Goal: Obtain resource: Download file/media

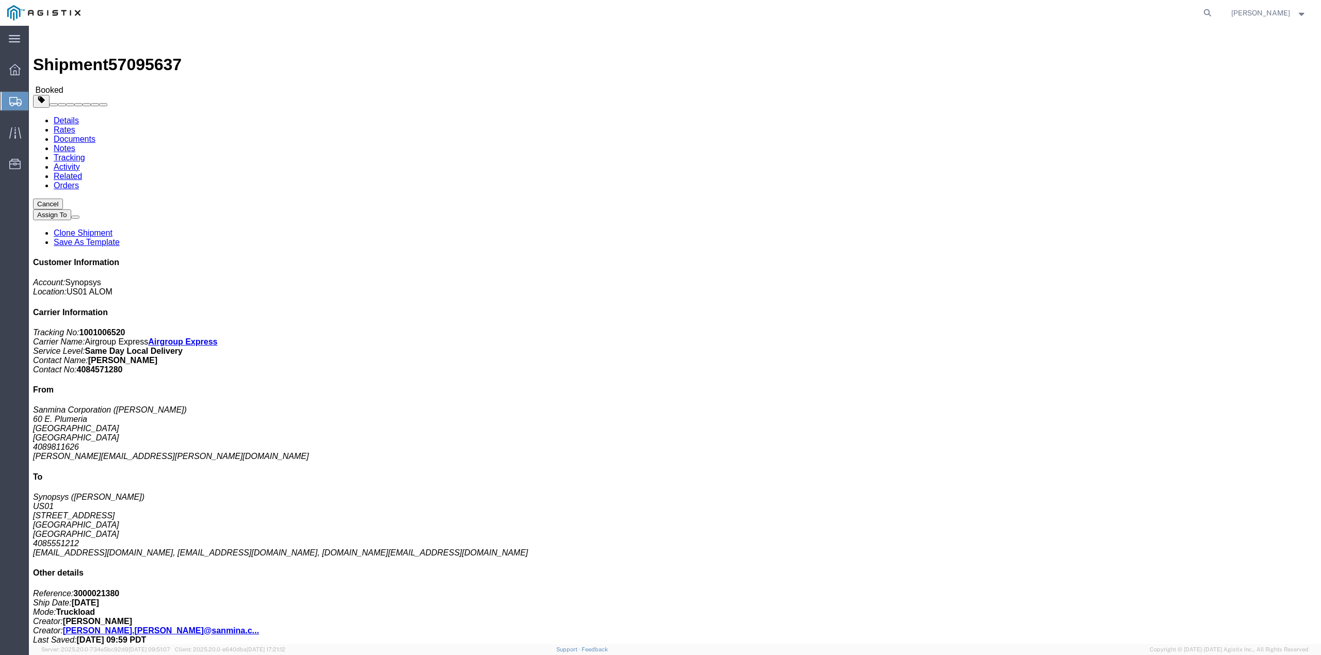
click link "Documents"
